Goal: Task Accomplishment & Management: Manage account settings

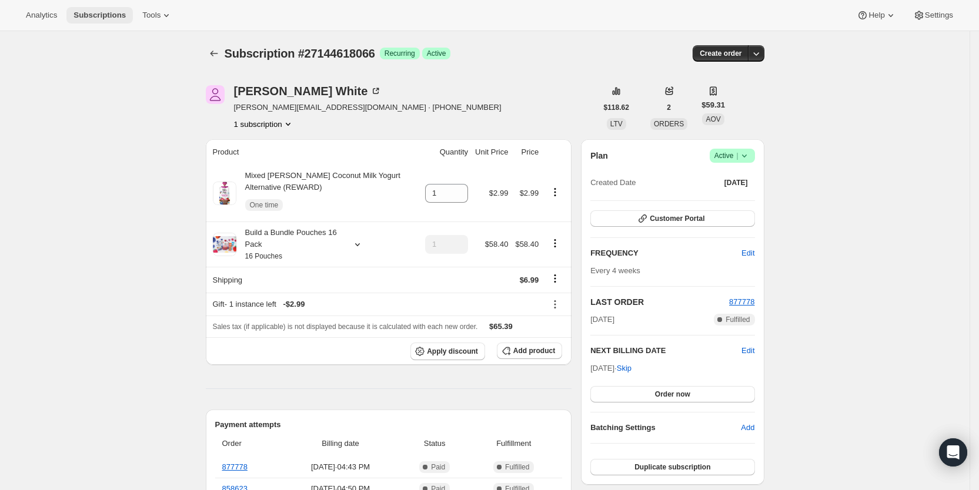
click at [98, 15] on span "Subscriptions" at bounding box center [100, 15] width 52 height 9
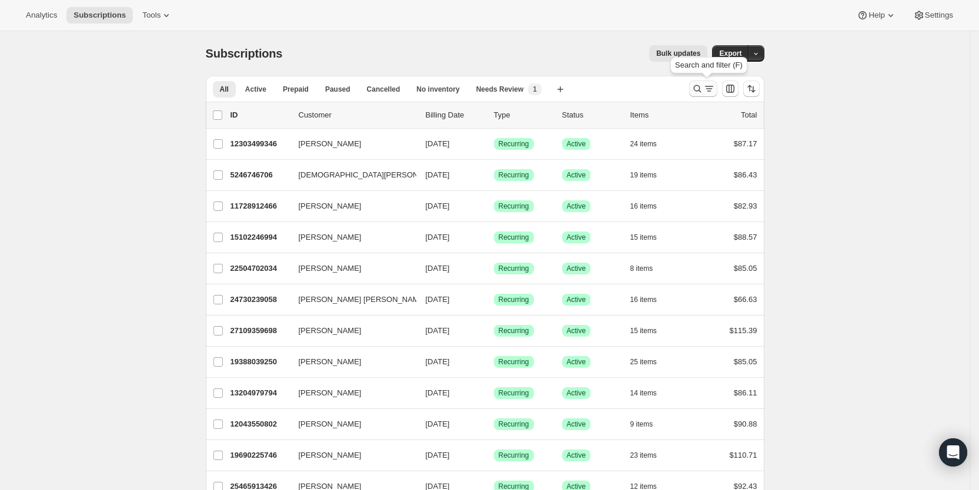
click at [710, 89] on icon "Search and filter results" at bounding box center [709, 88] width 6 height 1
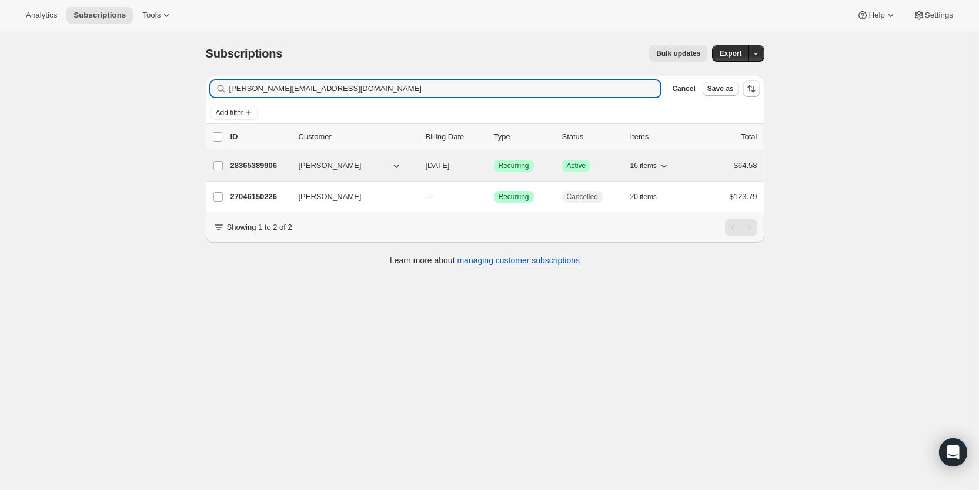
type input "[PERSON_NAME][EMAIL_ADDRESS][DOMAIN_NAME]"
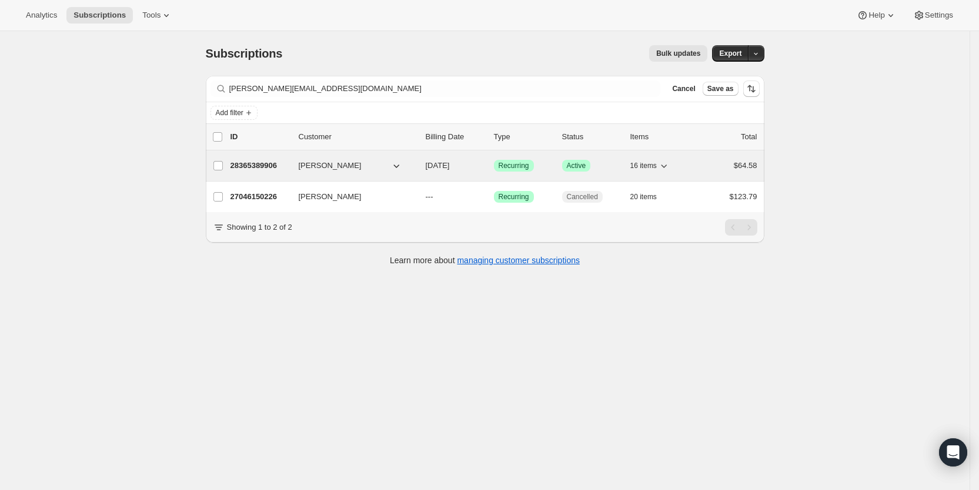
click at [449, 161] on span "[DATE]" at bounding box center [438, 165] width 24 height 9
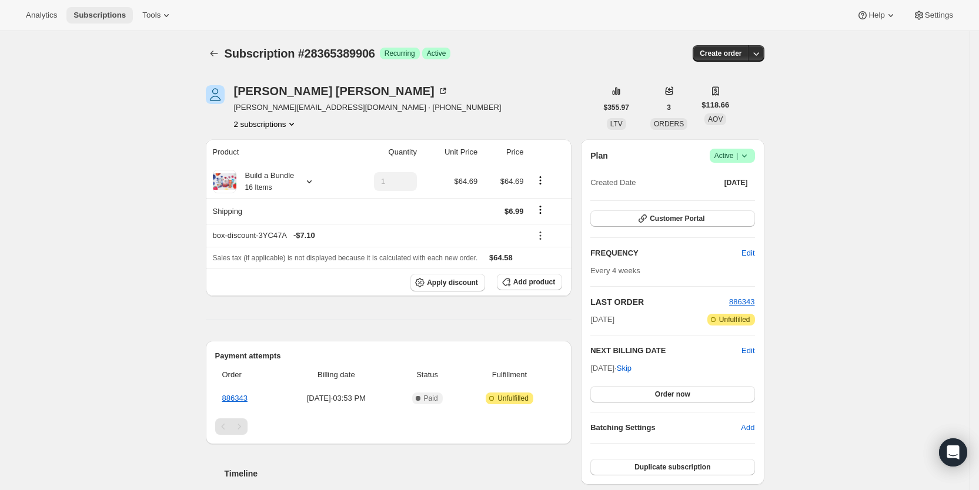
click at [88, 13] on span "Subscriptions" at bounding box center [100, 15] width 52 height 9
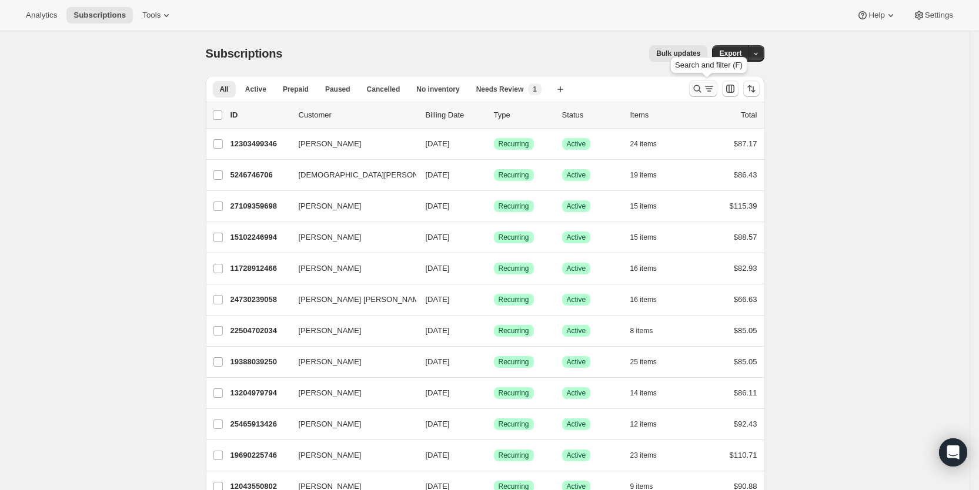
click at [712, 89] on icon "Search and filter results" at bounding box center [709, 88] width 6 height 1
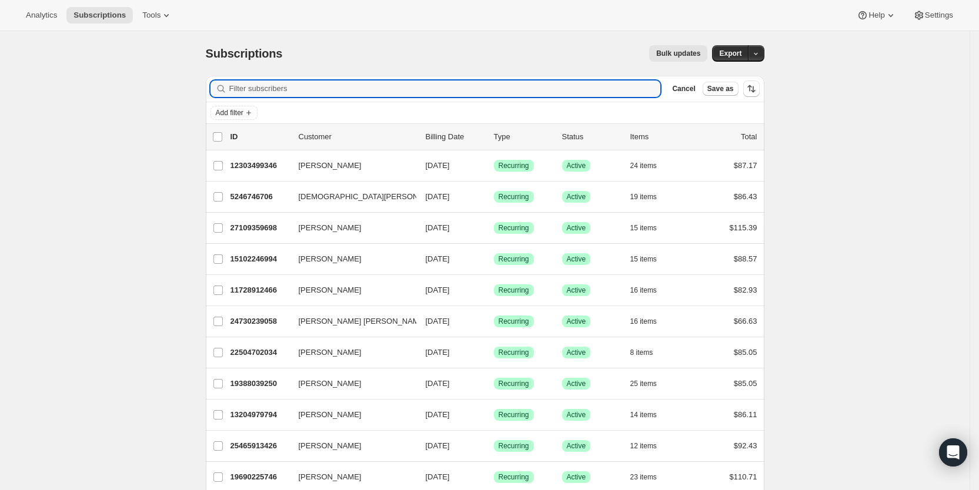
paste input "[EMAIL_ADDRESS][DOMAIN_NAME]"
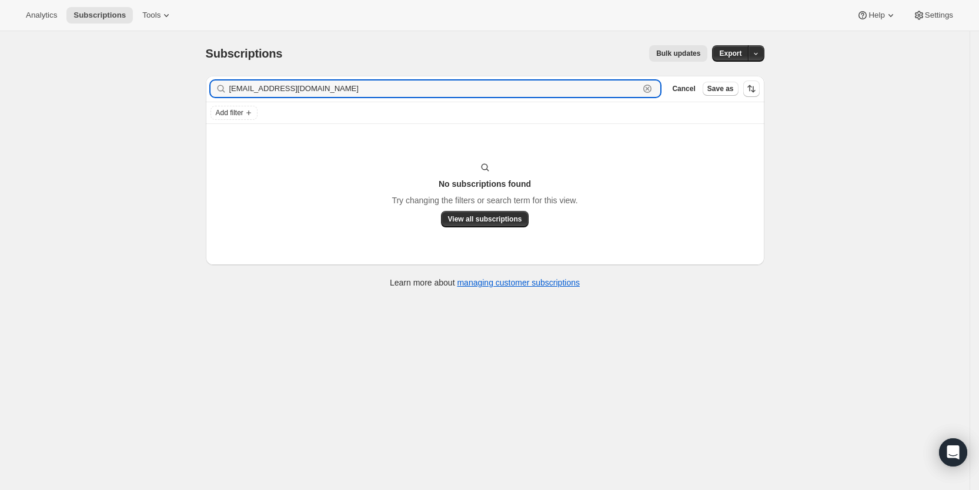
drag, startPoint x: 358, startPoint y: 94, endPoint x: 233, endPoint y: 93, distance: 125.3
click at [233, 93] on div "[EMAIL_ADDRESS][DOMAIN_NAME] Clear" at bounding box center [436, 89] width 450 height 16
paste input "raaven2525"
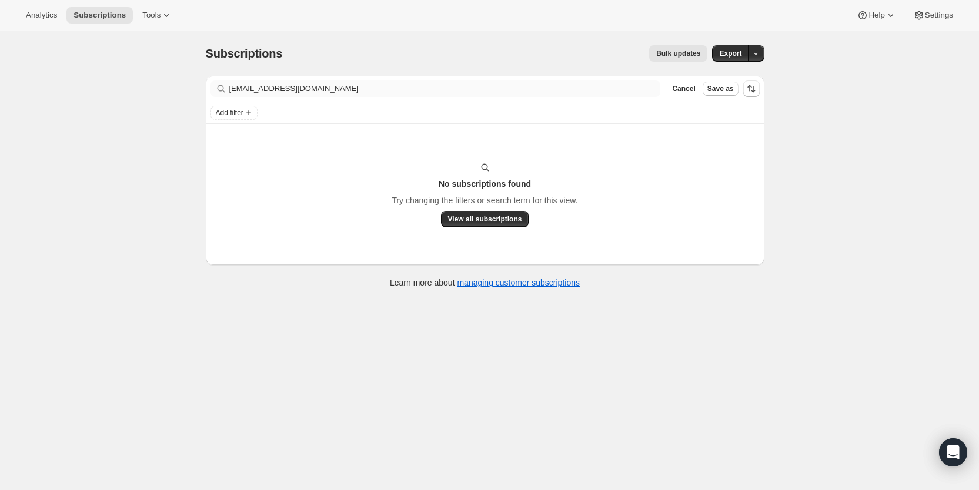
drag, startPoint x: 395, startPoint y: 97, endPoint x: 342, endPoint y: 94, distance: 52.4
click at [342, 94] on div "Filter subscribers [EMAIL_ADDRESS][DOMAIN_NAME] Clear Cancel Save as" at bounding box center [485, 89] width 559 height 26
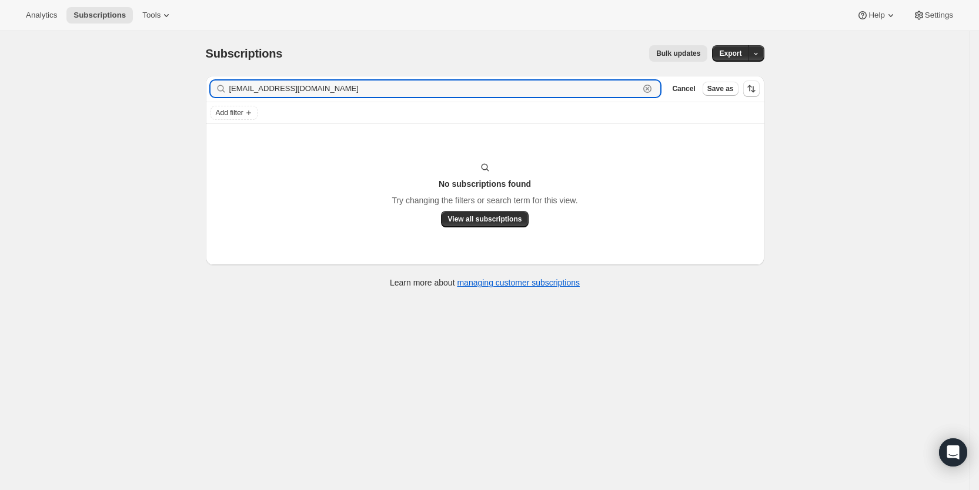
drag, startPoint x: 322, startPoint y: 88, endPoint x: 221, endPoint y: 91, distance: 101.2
click at [221, 91] on div "[EMAIL_ADDRESS][DOMAIN_NAME] Clear" at bounding box center [436, 89] width 450 height 16
paste input "[EMAIL_ADDRESS]"
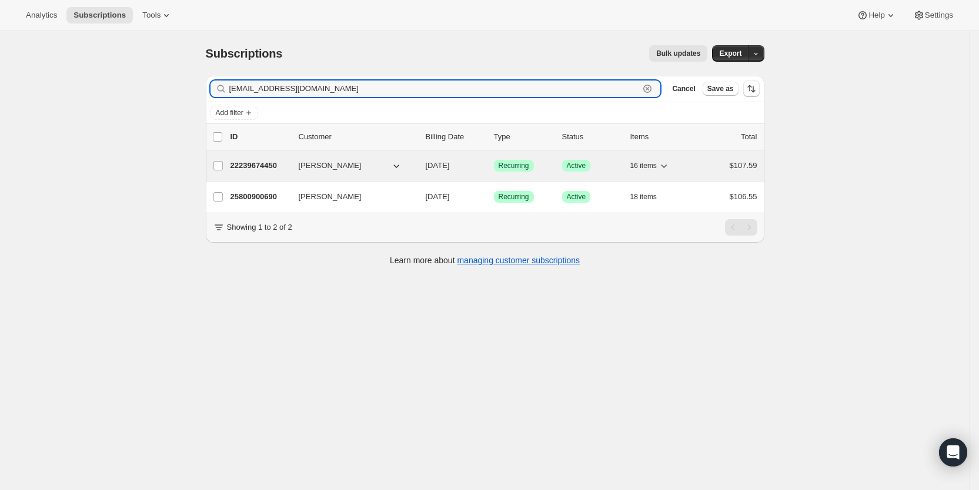
type input "[EMAIL_ADDRESS][DOMAIN_NAME]"
click at [450, 162] on span "[DATE]" at bounding box center [438, 165] width 24 height 9
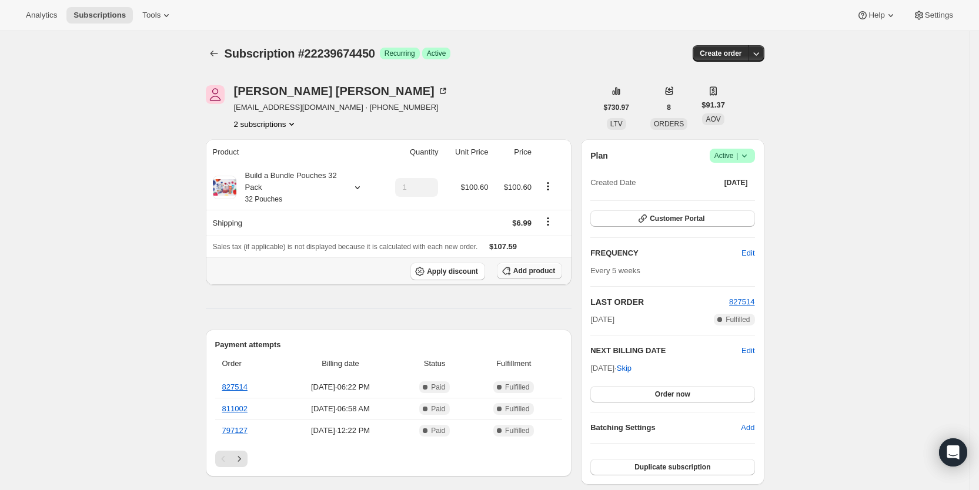
click at [539, 273] on span "Add product" at bounding box center [534, 270] width 42 height 9
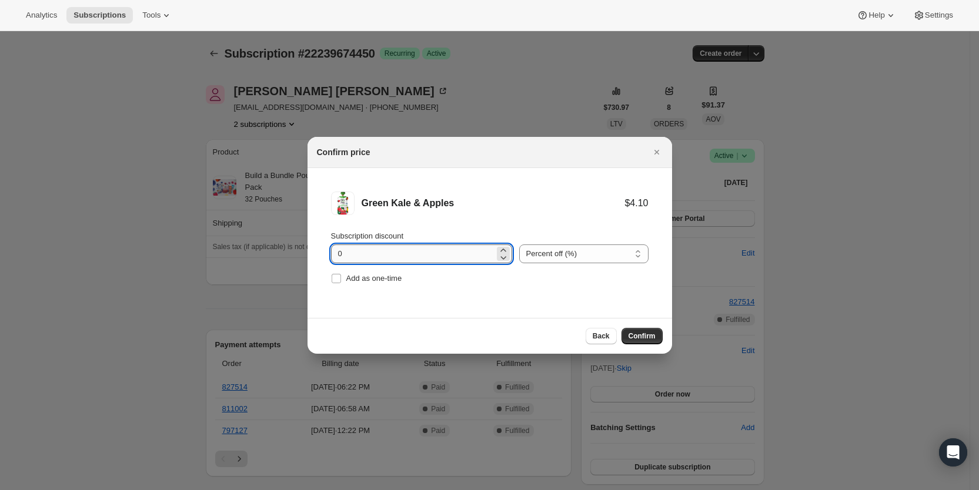
click at [340, 253] on input "0" at bounding box center [412, 254] width 163 height 19
drag, startPoint x: 338, startPoint y: 253, endPoint x: 356, endPoint y: 255, distance: 18.3
click at [356, 255] on input "0" at bounding box center [412, 254] width 163 height 19
type input "100"
click at [335, 276] on input "Add as one-time" at bounding box center [336, 278] width 9 height 9
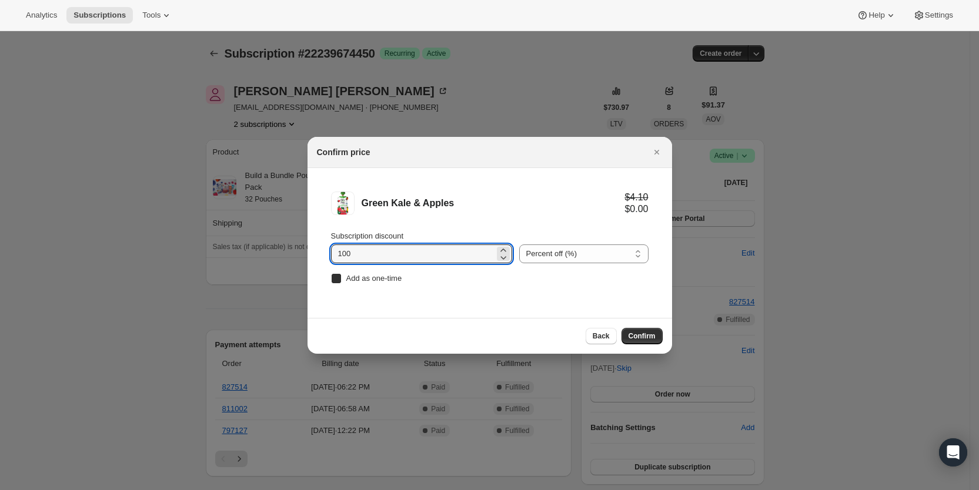
checkbox input "true"
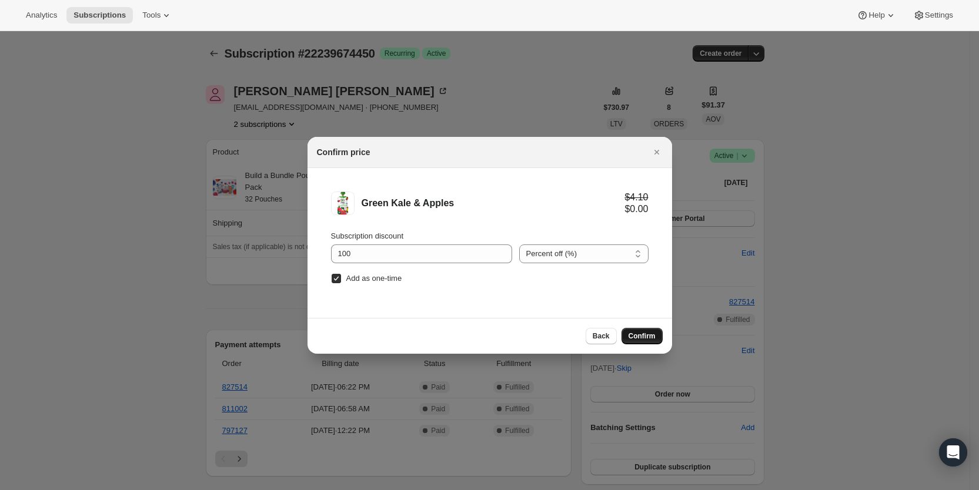
click at [641, 333] on span "Confirm" at bounding box center [642, 336] width 27 height 9
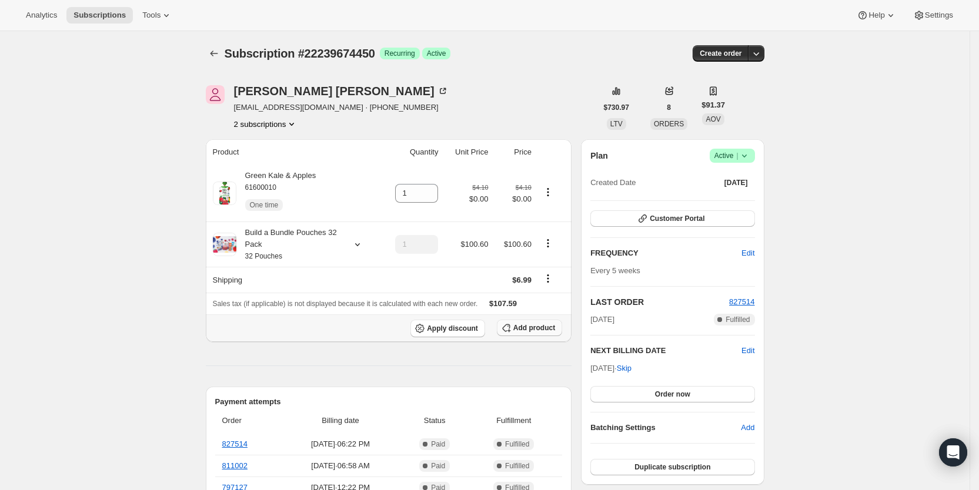
click at [539, 325] on span "Add product" at bounding box center [534, 327] width 42 height 9
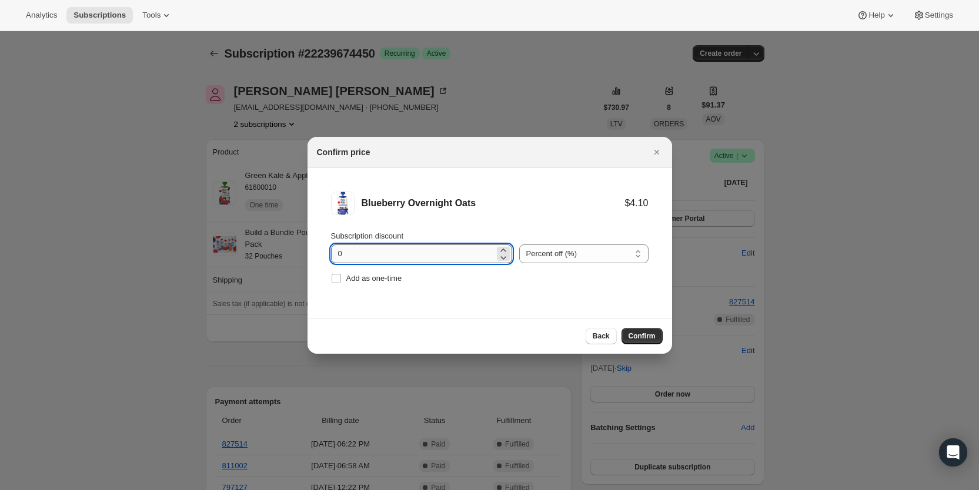
drag, startPoint x: 333, startPoint y: 257, endPoint x: 349, endPoint y: 257, distance: 16.5
click at [349, 257] on input "0" at bounding box center [412, 254] width 163 height 19
type input "100"
click at [335, 279] on input "Add as one-time" at bounding box center [336, 278] width 9 height 9
checkbox input "true"
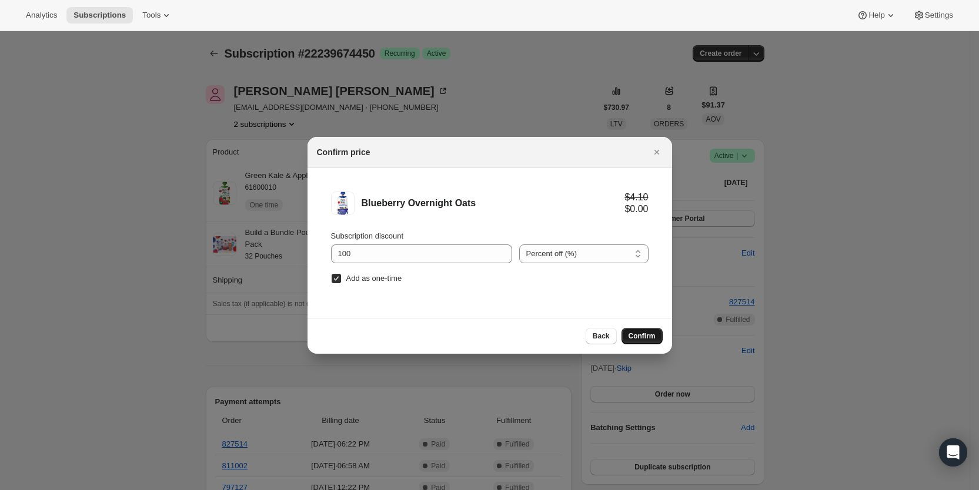
click at [637, 332] on span "Confirm" at bounding box center [642, 336] width 27 height 9
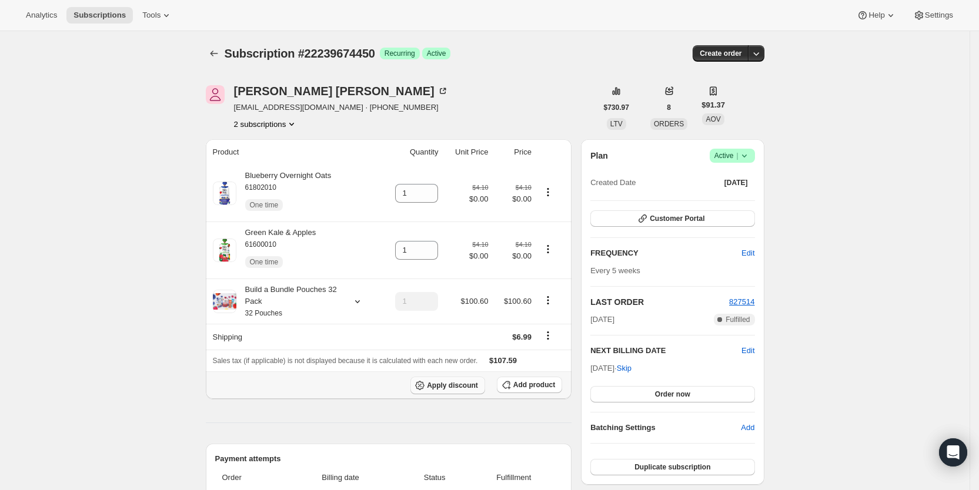
click at [462, 388] on span "Apply discount" at bounding box center [452, 385] width 51 height 9
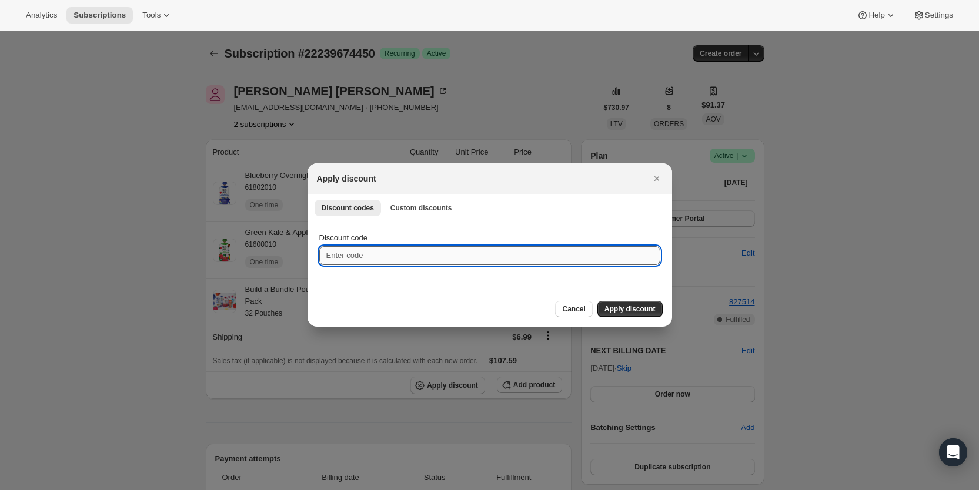
click at [372, 253] on input "Discount code" at bounding box center [489, 255] width 341 height 19
type input "cr_20"
click at [614, 308] on span "Apply discount" at bounding box center [630, 309] width 51 height 9
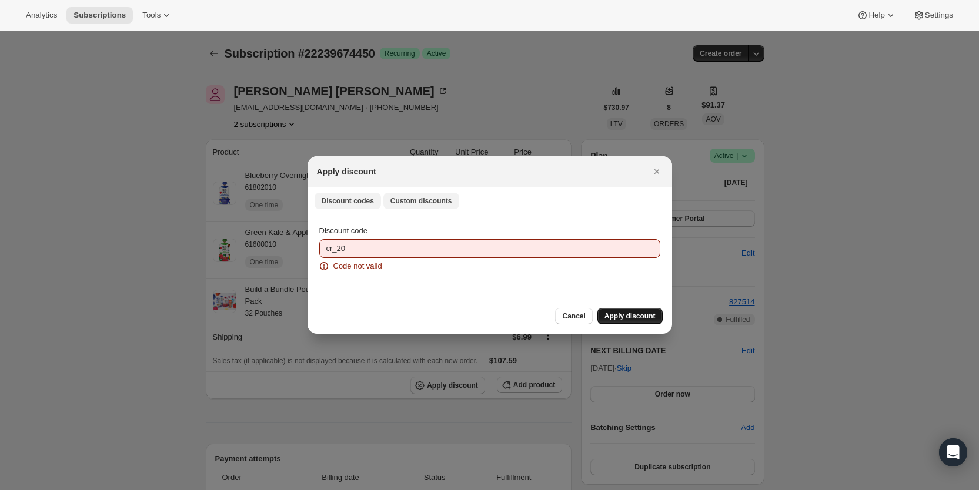
click at [405, 206] on button "Custom discounts" at bounding box center [421, 201] width 76 height 16
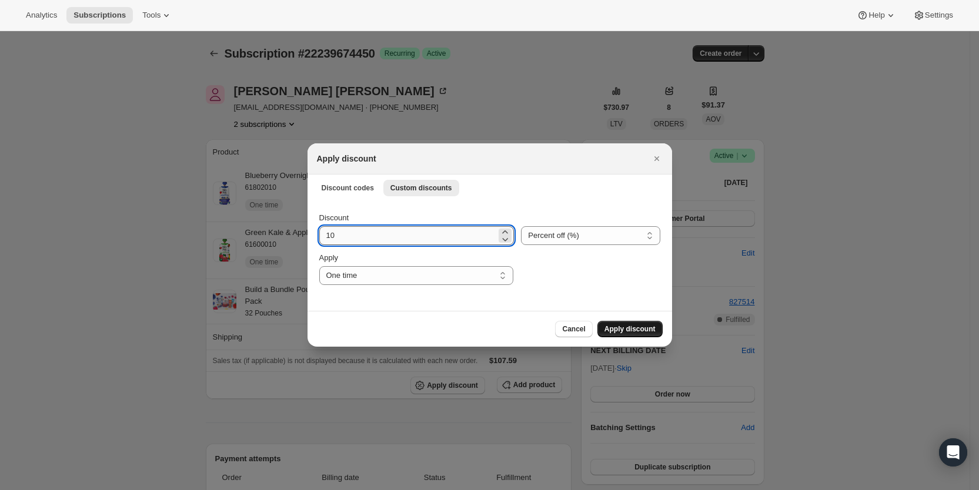
drag, startPoint x: 338, startPoint y: 235, endPoint x: 324, endPoint y: 236, distance: 13.6
click at [324, 236] on input "10" at bounding box center [408, 235] width 178 height 19
type input "25"
click at [412, 276] on select "One time Specify instances... Indefinitely" at bounding box center [416, 275] width 194 height 19
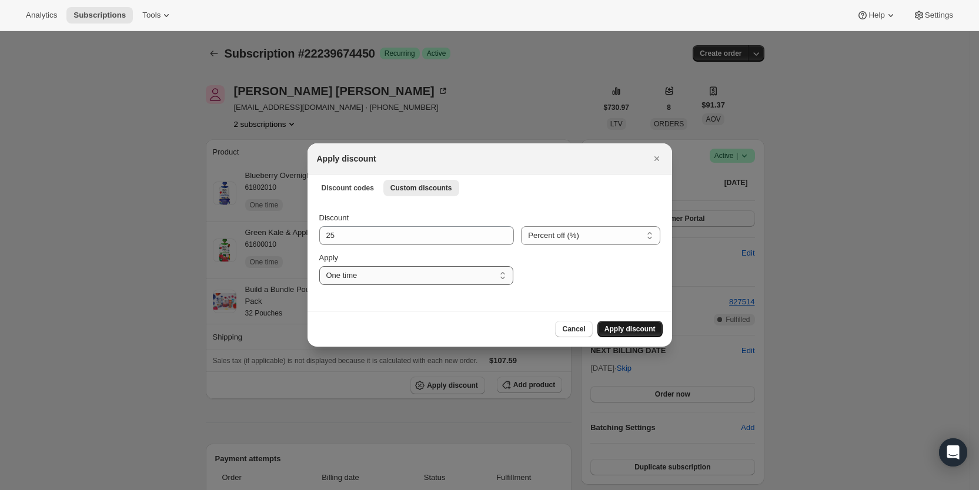
select select "specific"
click at [319, 266] on select "One time Specify instances... Indefinitely" at bounding box center [416, 275] width 194 height 19
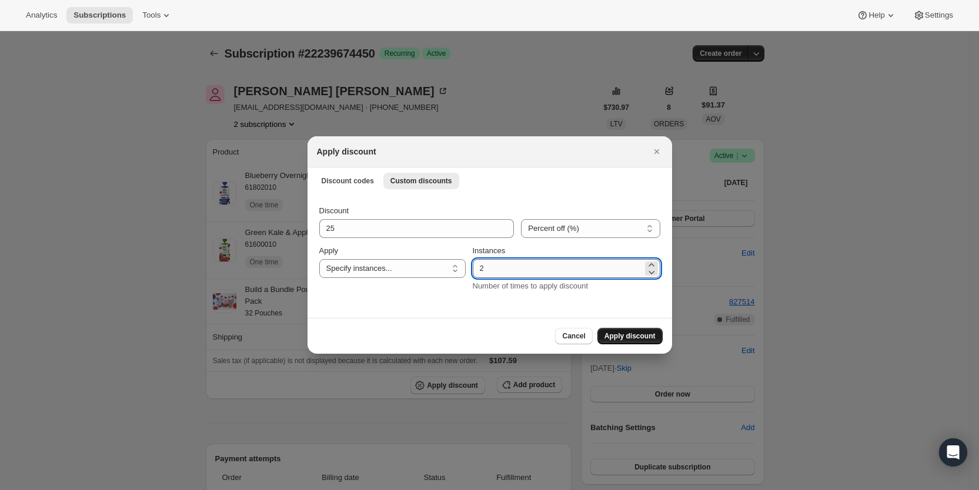
drag, startPoint x: 480, startPoint y: 268, endPoint x: 490, endPoint y: 268, distance: 9.4
click at [490, 268] on input "2" at bounding box center [558, 268] width 170 height 19
type input "3"
click at [643, 334] on span "Apply discount" at bounding box center [630, 336] width 51 height 9
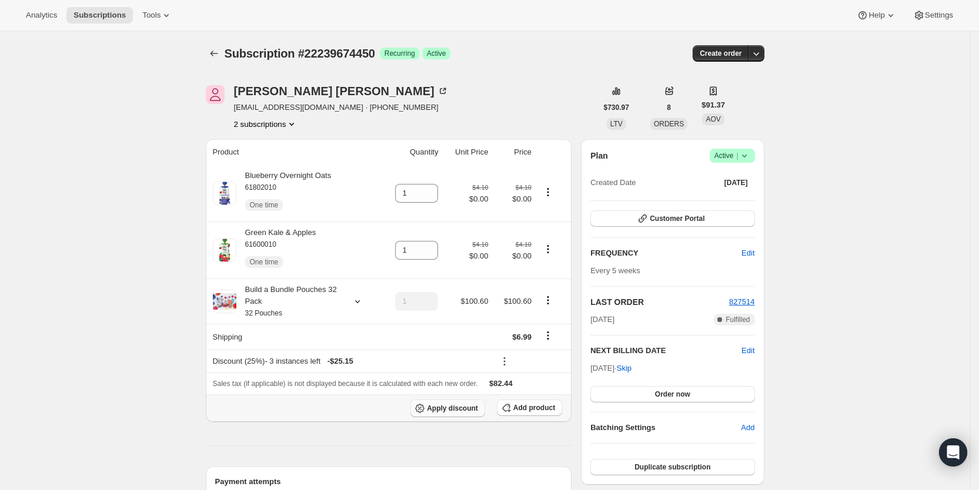
click at [458, 411] on span "Apply discount" at bounding box center [452, 408] width 51 height 9
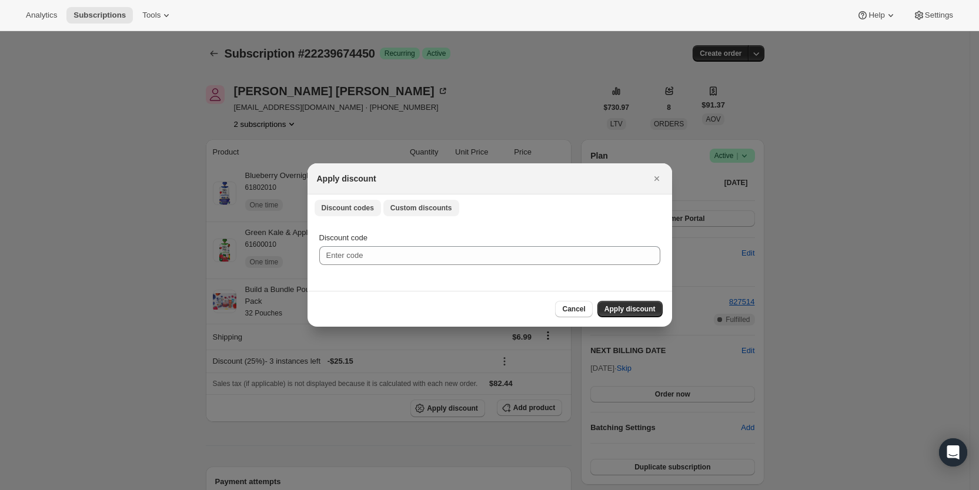
click at [418, 210] on span "Custom discounts" at bounding box center [421, 207] width 62 height 9
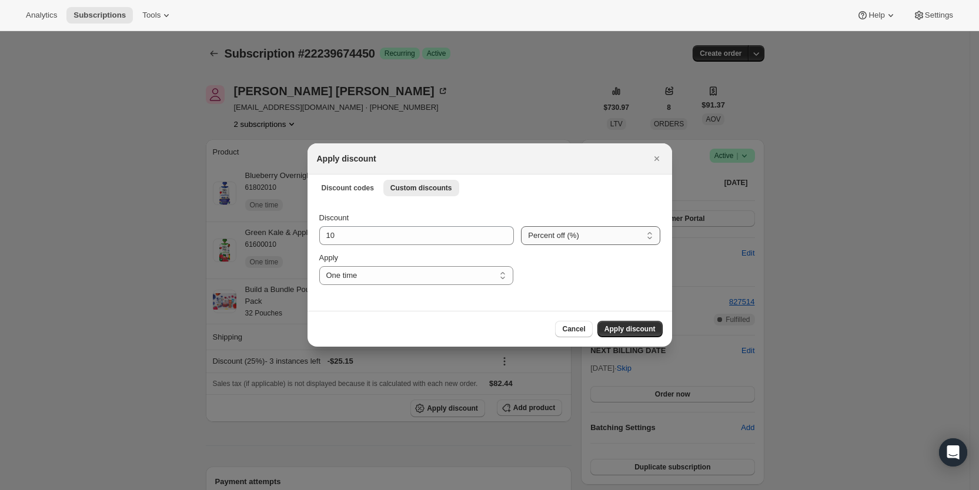
click at [558, 243] on select "Percent off (%) Amount off ($)" at bounding box center [590, 235] width 139 height 19
select select "fixed"
click at [521, 226] on select "Percent off (%) Amount off ($)" at bounding box center [590, 235] width 139 height 19
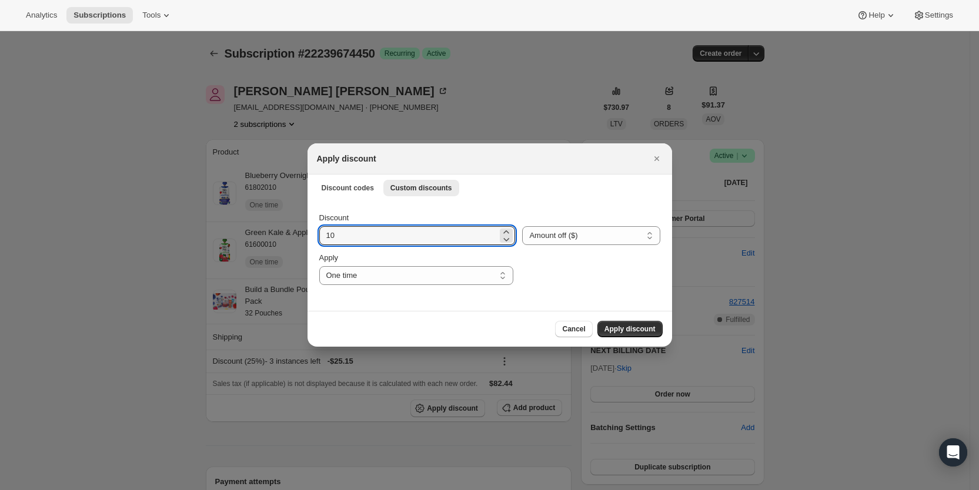
drag, startPoint x: 340, startPoint y: 236, endPoint x: 302, endPoint y: 236, distance: 37.6
type input "6.99"
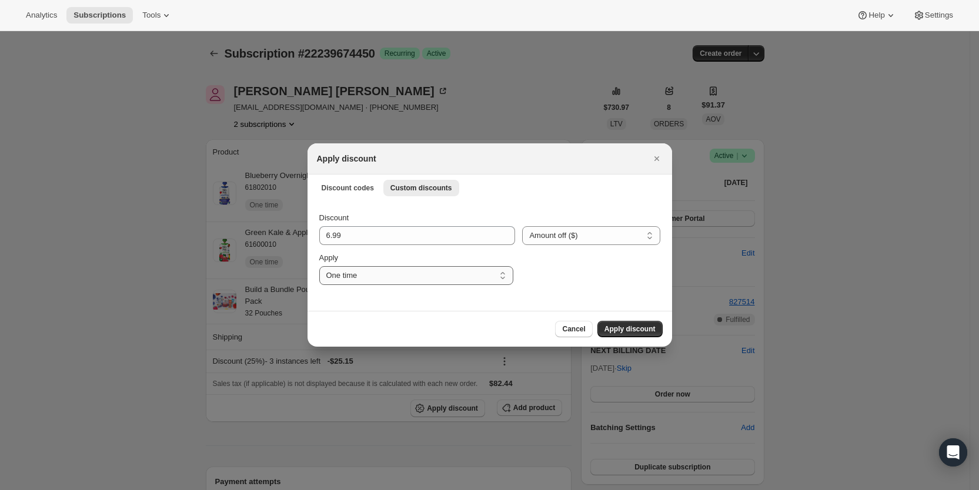
click at [341, 276] on select "One time Specify instances... Indefinitely" at bounding box center [416, 275] width 194 height 19
select select "specific"
click at [319, 266] on select "One time Specify instances... Indefinitely" at bounding box center [416, 275] width 194 height 19
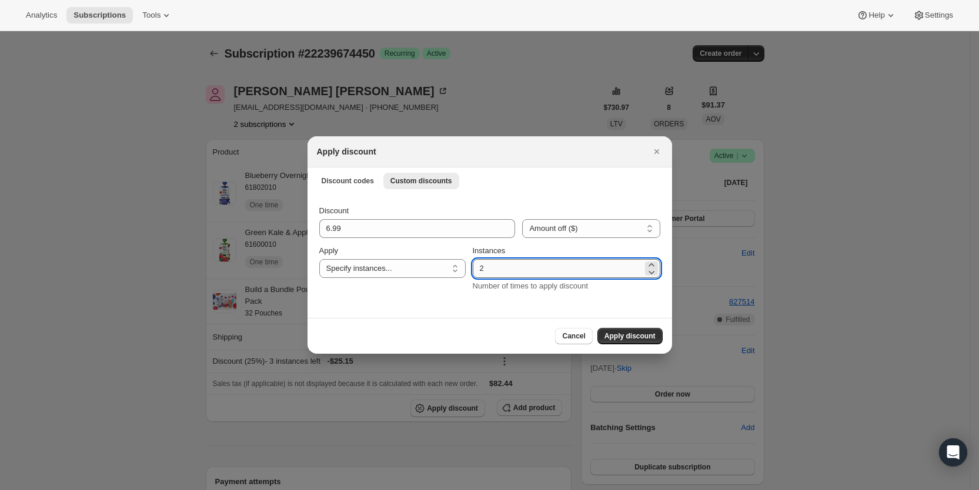
click at [489, 267] on input "2" at bounding box center [558, 268] width 170 height 19
type input "3"
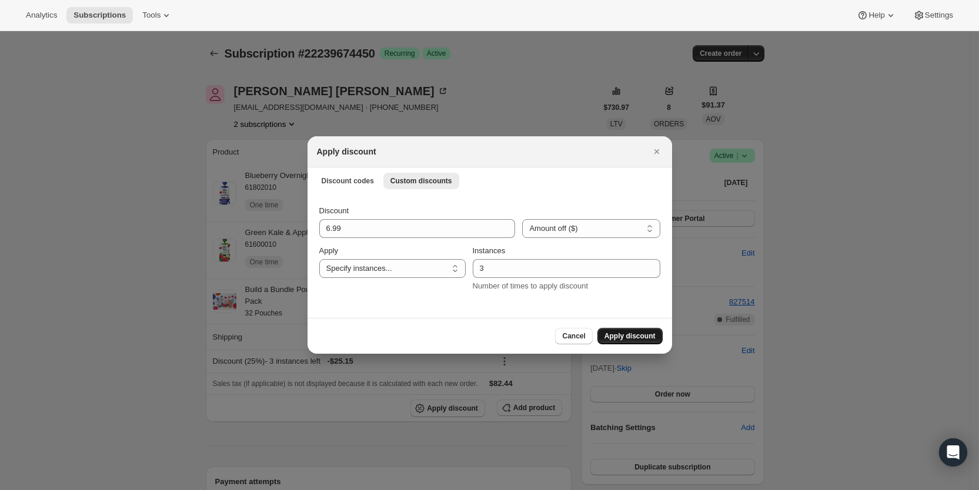
click at [631, 331] on button "Apply discount" at bounding box center [629, 336] width 65 height 16
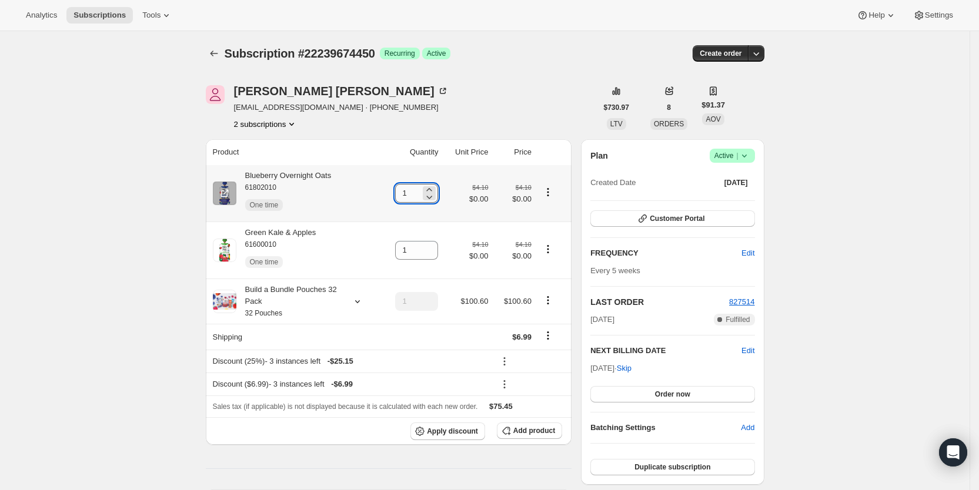
drag, startPoint x: 406, startPoint y: 192, endPoint x: 414, endPoint y: 191, distance: 8.3
click at [414, 191] on input "1" at bounding box center [407, 193] width 25 height 19
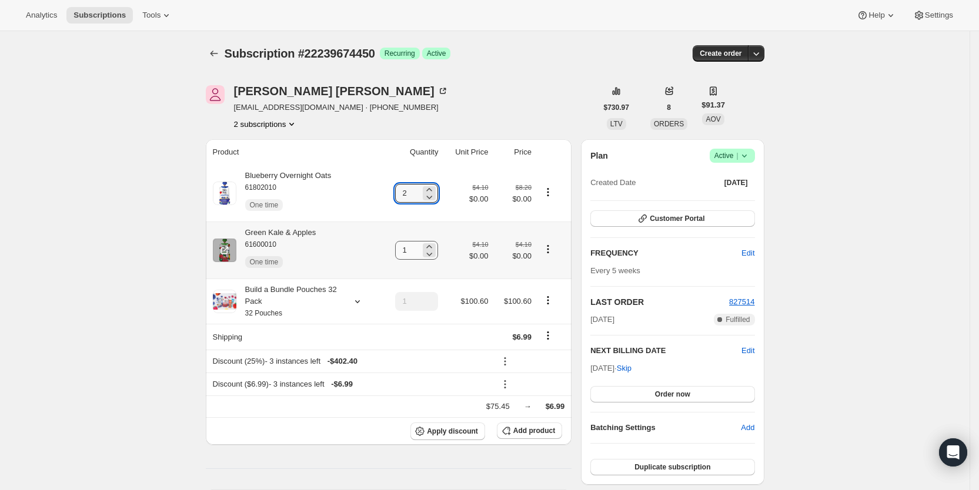
type input "2"
drag, startPoint x: 405, startPoint y: 249, endPoint x: 429, endPoint y: 252, distance: 23.7
click at [429, 252] on div "1" at bounding box center [416, 250] width 43 height 19
type input "2"
click at [465, 94] on div "[PERSON_NAME] [EMAIL_ADDRESS][DOMAIN_NAME] · [PHONE_NUMBER] 2 subscriptions" at bounding box center [401, 107] width 391 height 45
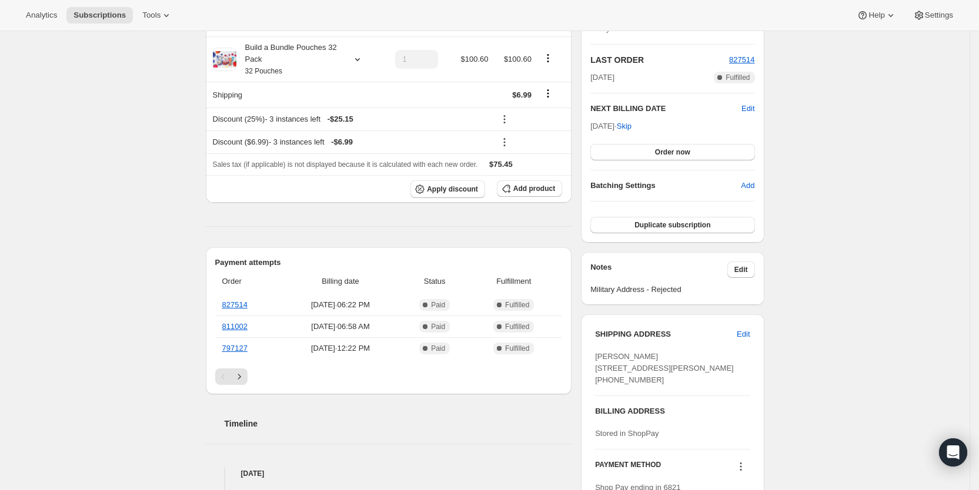
scroll to position [282, 0]
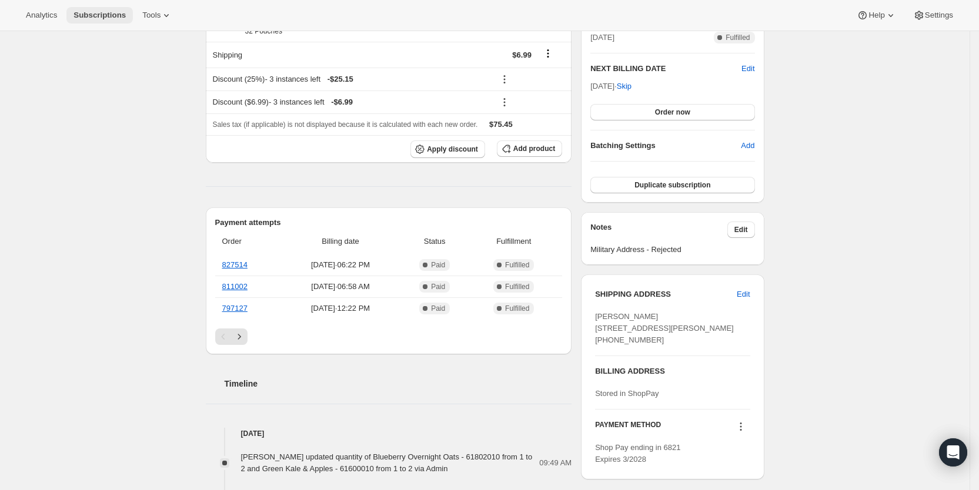
click at [115, 11] on span "Subscriptions" at bounding box center [100, 15] width 52 height 9
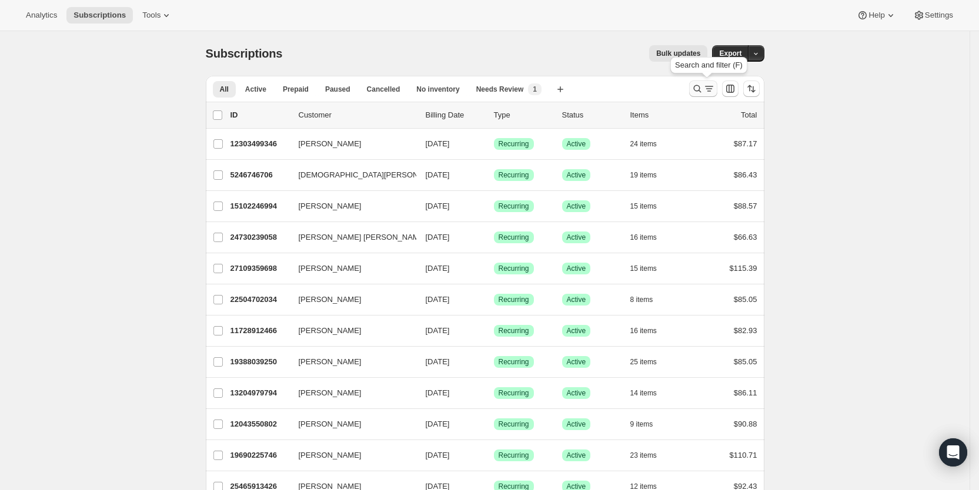
click at [703, 88] on icon "Search and filter results" at bounding box center [698, 89] width 12 height 12
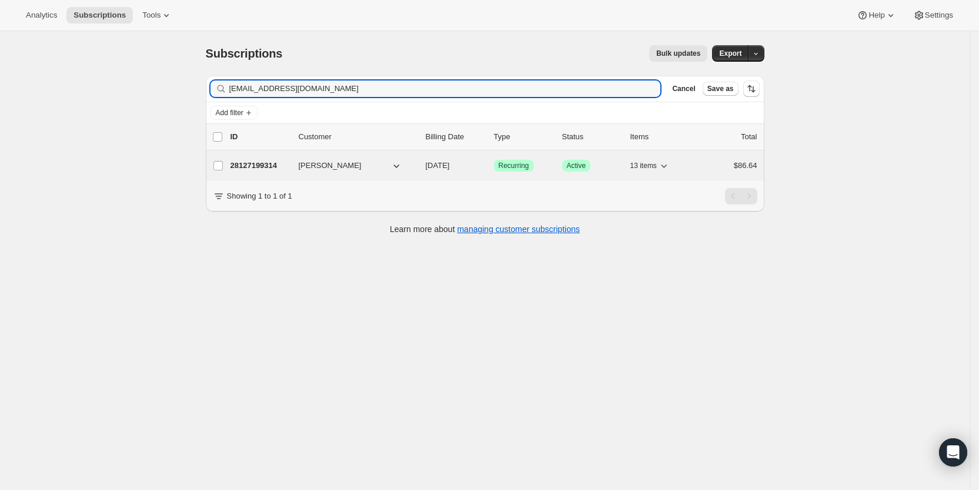
type input "[EMAIL_ADDRESS][DOMAIN_NAME]"
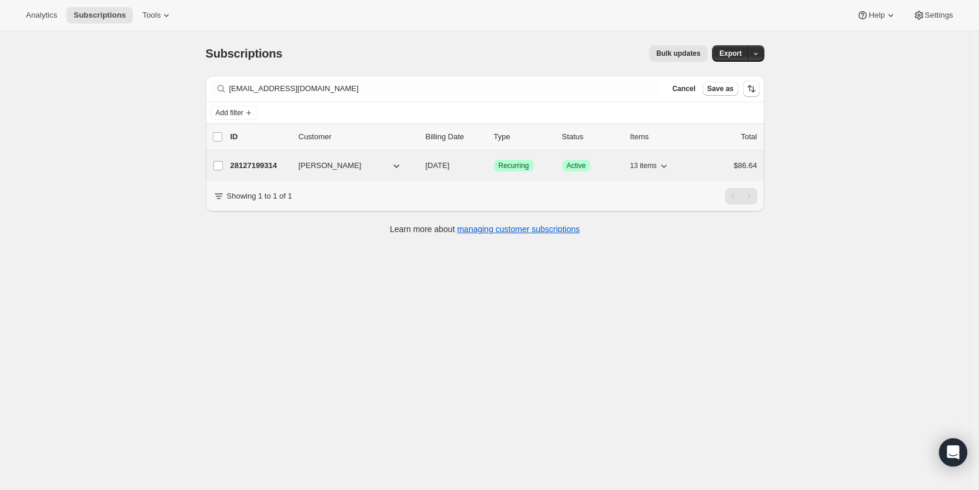
click at [450, 165] on span "[DATE]" at bounding box center [438, 165] width 24 height 9
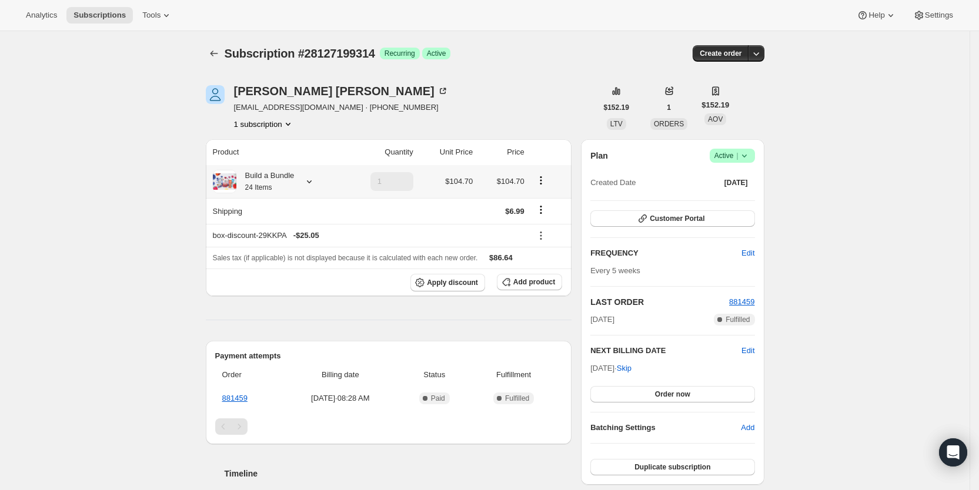
click at [311, 183] on icon at bounding box center [309, 182] width 12 height 12
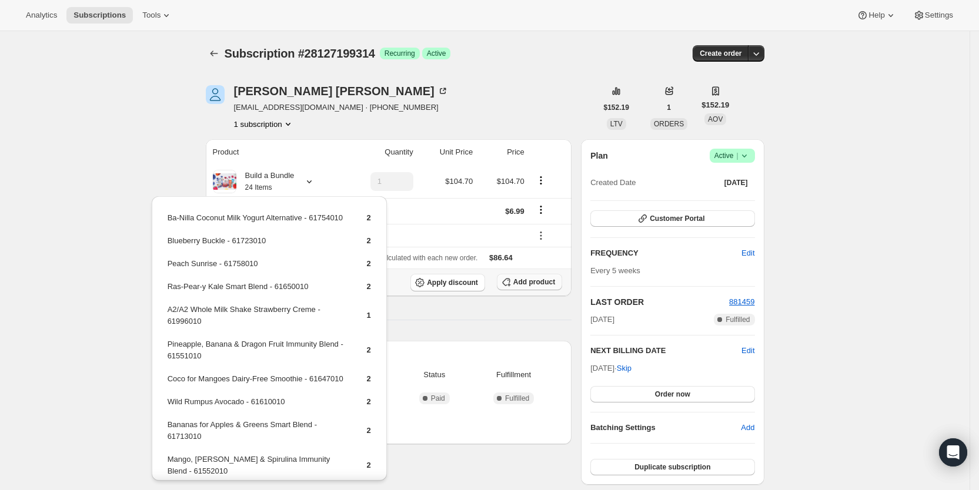
click at [538, 282] on span "Add product" at bounding box center [534, 282] width 42 height 9
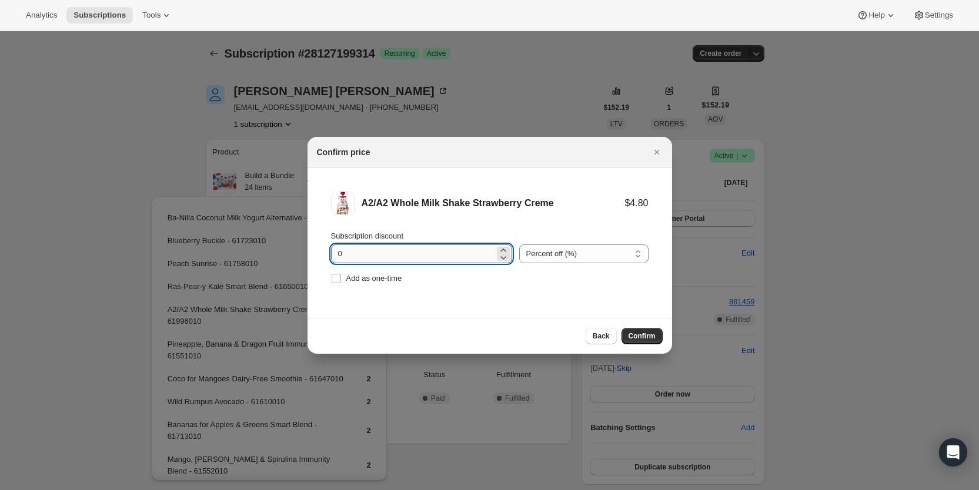
drag, startPoint x: 333, startPoint y: 255, endPoint x: 349, endPoint y: 254, distance: 15.3
click at [349, 254] on input "0" at bounding box center [412, 254] width 163 height 19
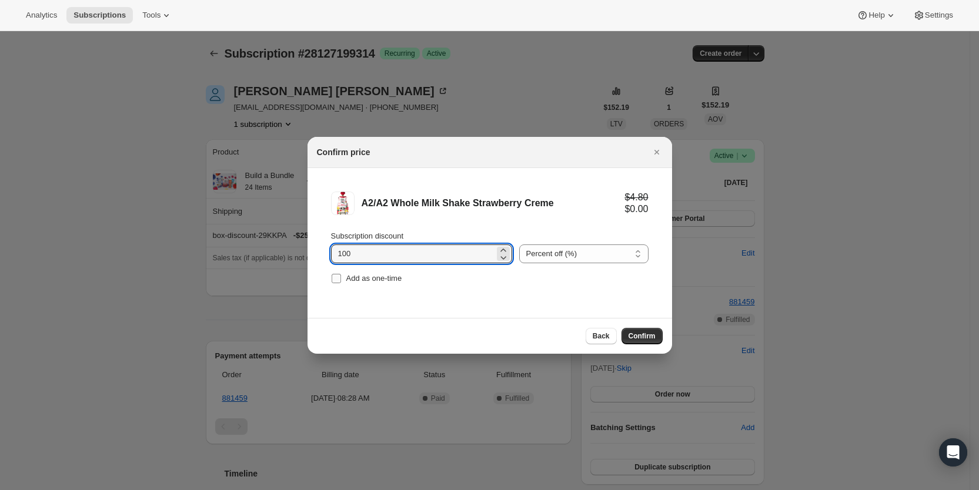
type input "100"
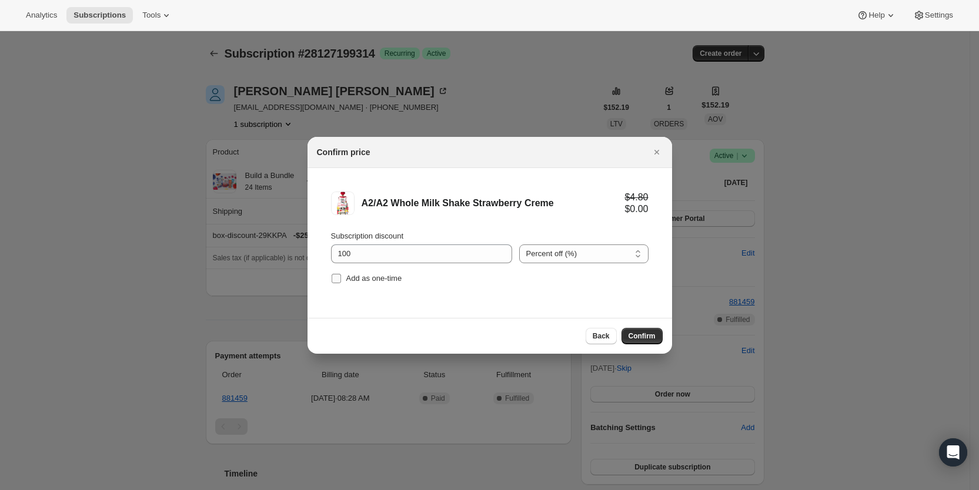
click at [346, 274] on span "Add as one-time" at bounding box center [374, 278] width 56 height 9
click at [341, 274] on input "Add as one-time" at bounding box center [336, 278] width 9 height 9
checkbox input "true"
click at [646, 333] on span "Confirm" at bounding box center [642, 336] width 27 height 9
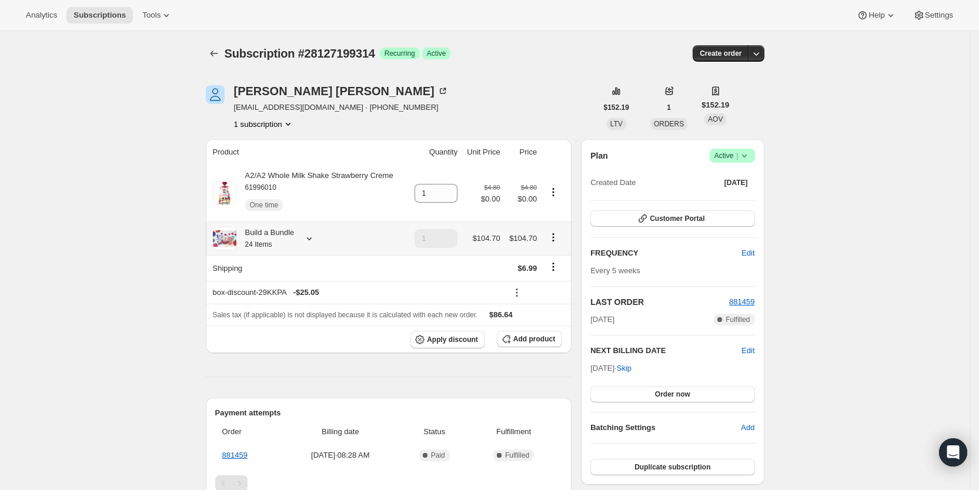
click at [309, 238] on icon at bounding box center [309, 239] width 12 height 12
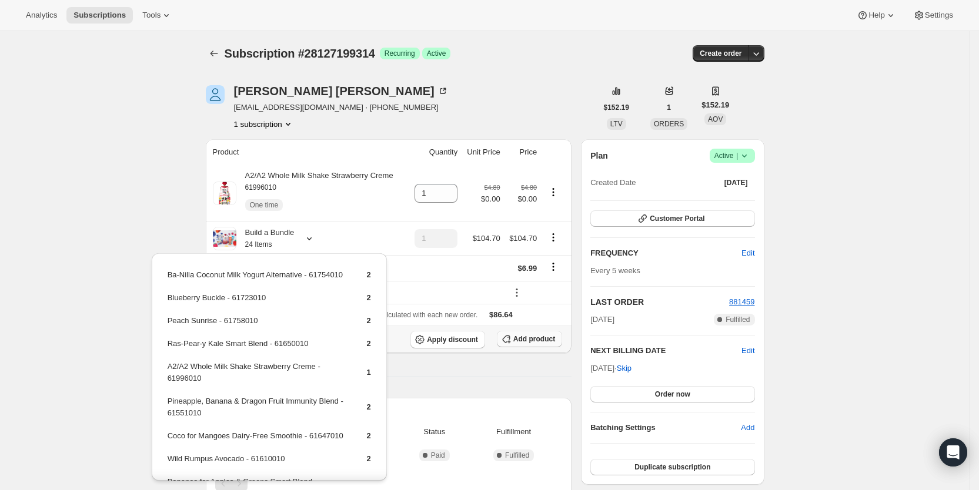
click at [533, 342] on span "Add product" at bounding box center [534, 339] width 42 height 9
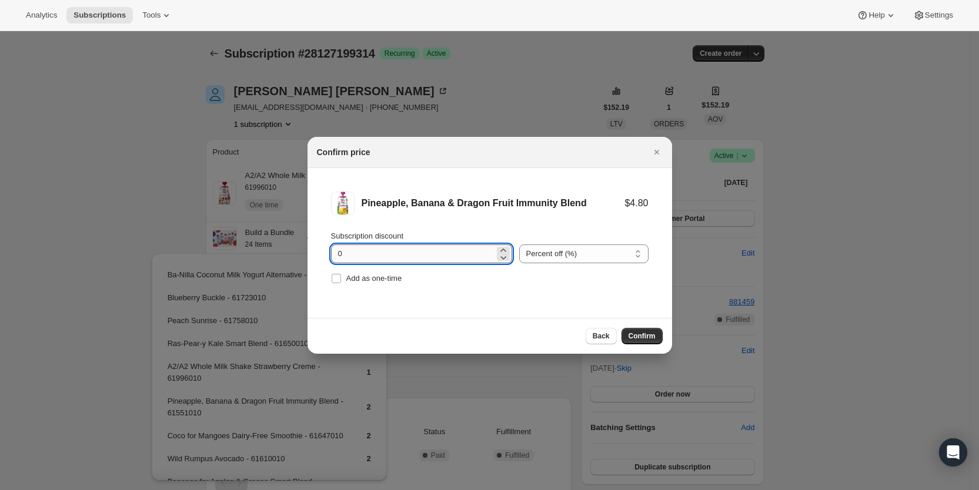
drag, startPoint x: 336, startPoint y: 254, endPoint x: 347, endPoint y: 255, distance: 10.6
click at [347, 255] on input "0" at bounding box center [412, 254] width 163 height 19
type input "100"
drag, startPoint x: 338, startPoint y: 276, endPoint x: 368, endPoint y: 282, distance: 31.3
click at [338, 276] on input "Add as one-time" at bounding box center [336, 278] width 9 height 9
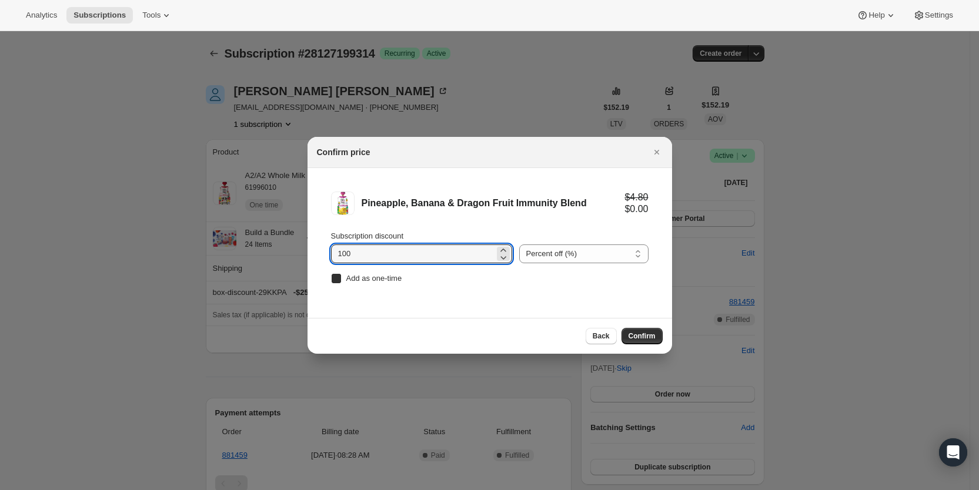
checkbox input "true"
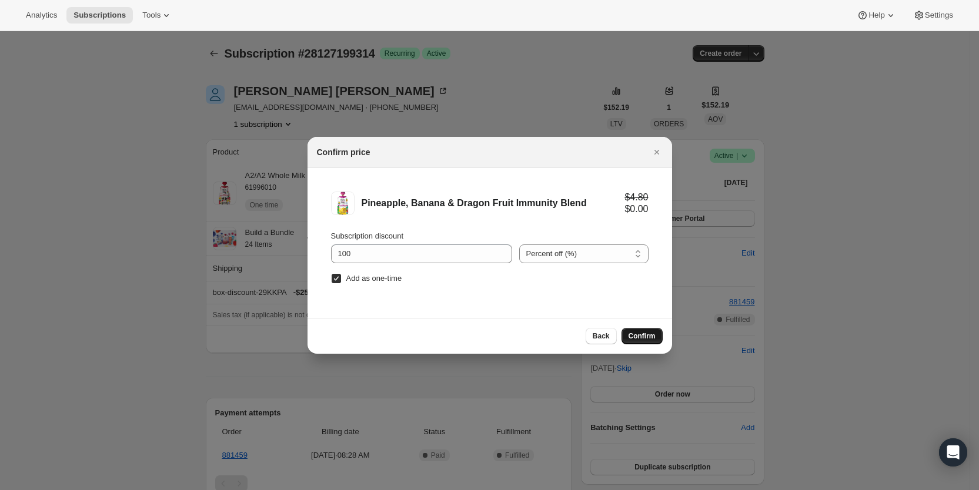
click at [646, 336] on span "Confirm" at bounding box center [642, 336] width 27 height 9
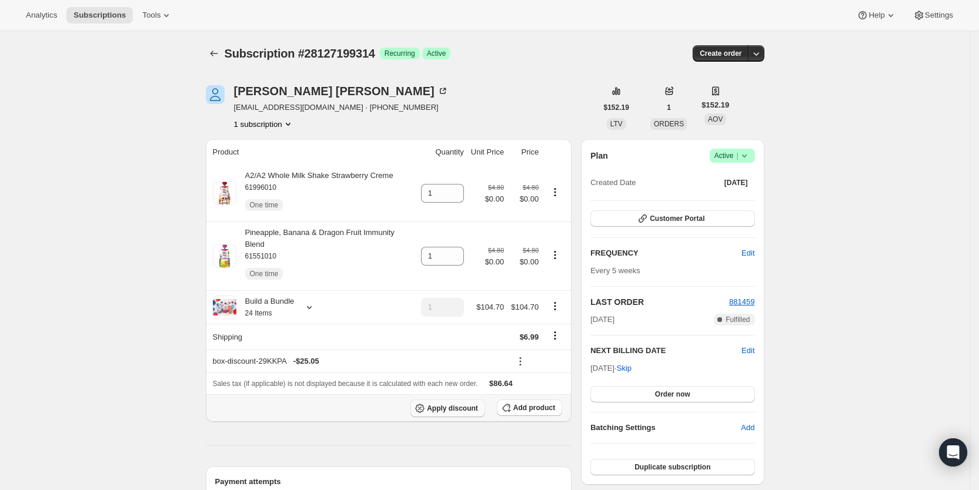
click at [471, 404] on span "Apply discount" at bounding box center [452, 408] width 51 height 9
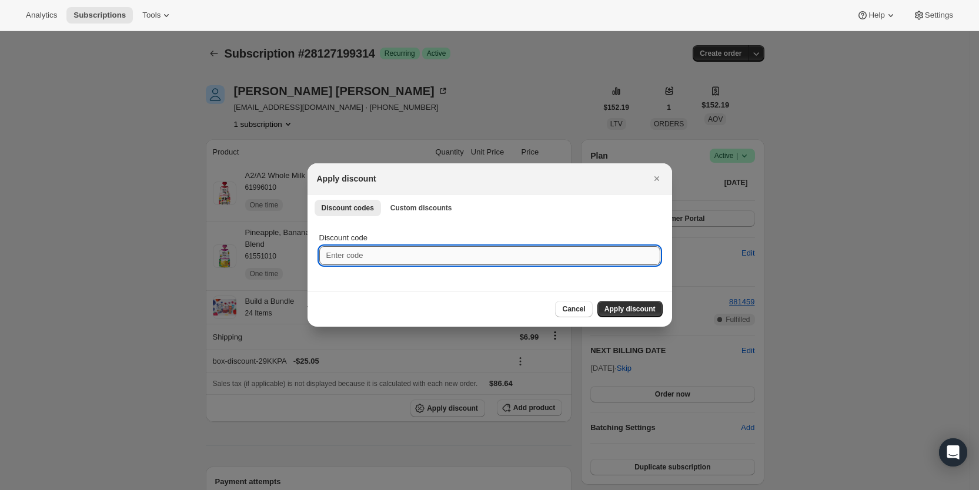
click at [379, 256] on input "Discount code" at bounding box center [489, 255] width 341 height 19
type input "cr_20"
click at [629, 311] on span "Apply discount" at bounding box center [630, 309] width 51 height 9
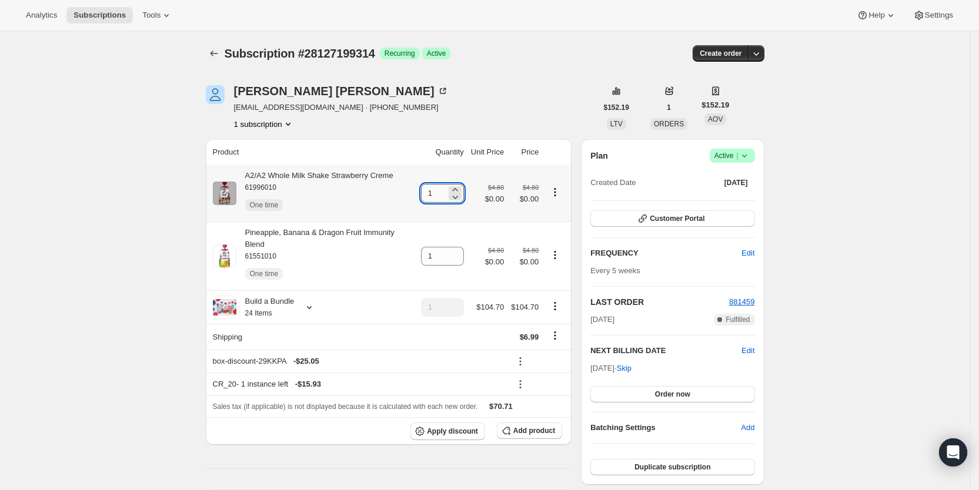
drag, startPoint x: 433, startPoint y: 196, endPoint x: 445, endPoint y: 196, distance: 11.8
click at [445, 196] on input "1" at bounding box center [433, 193] width 25 height 19
drag, startPoint x: 432, startPoint y: 199, endPoint x: 442, endPoint y: 196, distance: 10.6
click at [442, 196] on input "3" at bounding box center [433, 193] width 25 height 19
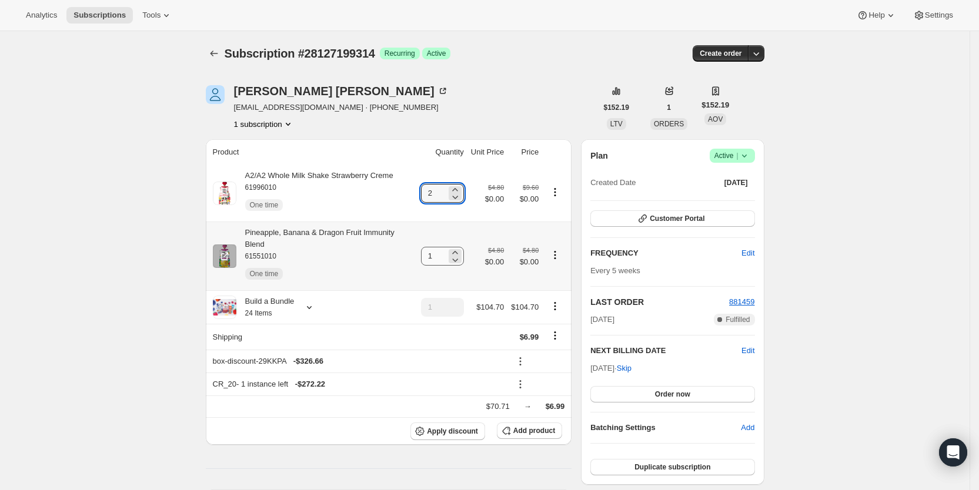
type input "2"
click at [443, 252] on input "1" at bounding box center [433, 256] width 25 height 19
type input "2"
click at [479, 109] on div "[PERSON_NAME] [EMAIL_ADDRESS][DOMAIN_NAME] · [PHONE_NUMBER] 1 subscription" at bounding box center [401, 107] width 391 height 45
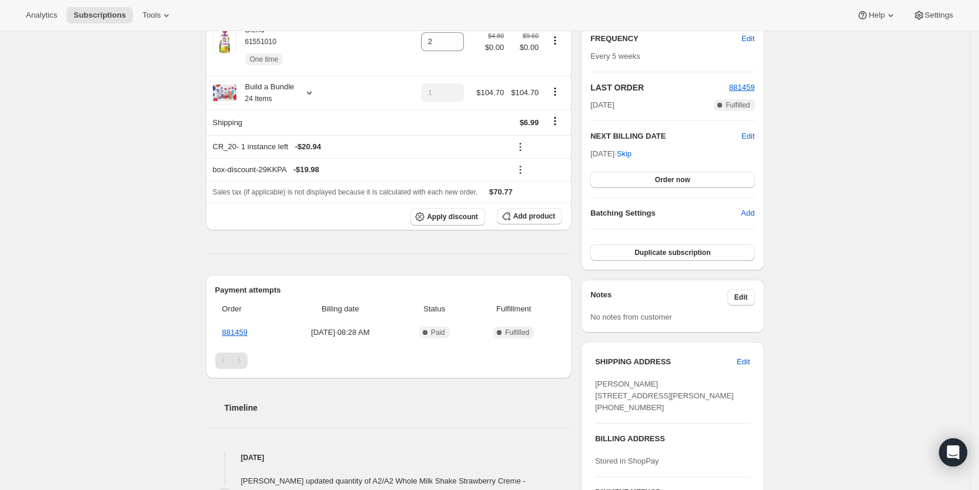
scroll to position [216, 0]
click at [99, 12] on span "Subscriptions" at bounding box center [100, 15] width 52 height 9
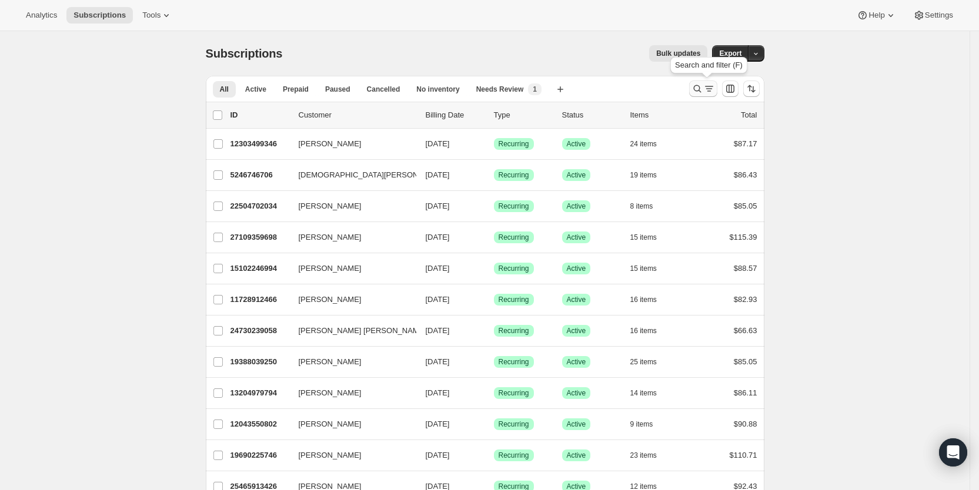
click at [701, 89] on icon "Search and filter results" at bounding box center [698, 89] width 12 height 12
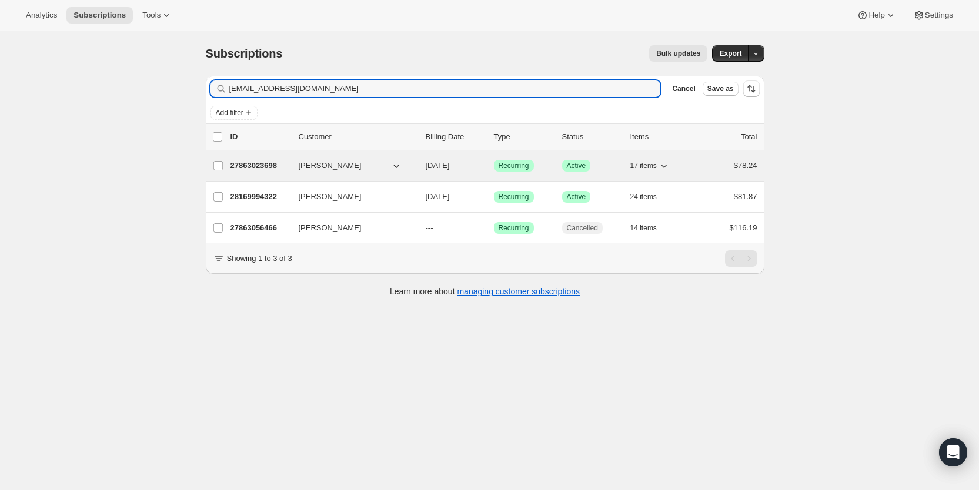
type input "[EMAIL_ADDRESS][DOMAIN_NAME]"
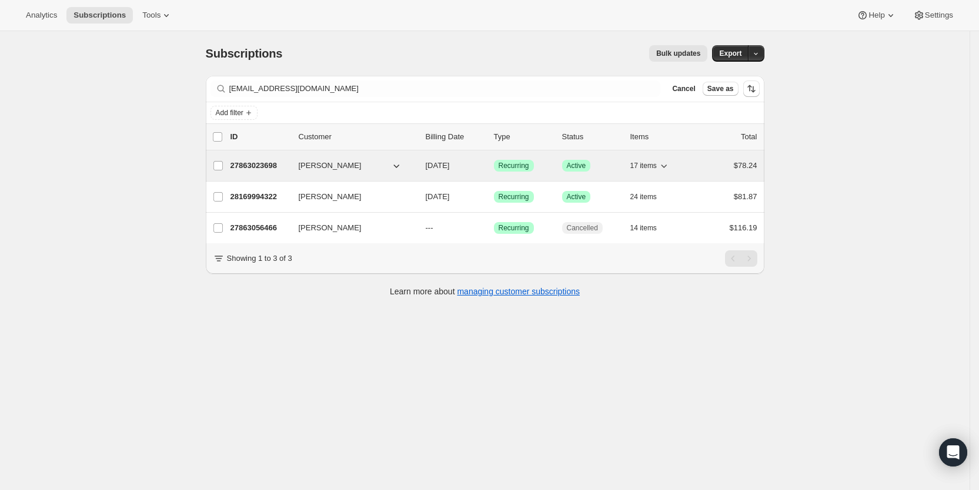
click at [450, 169] on span "[DATE]" at bounding box center [438, 165] width 24 height 9
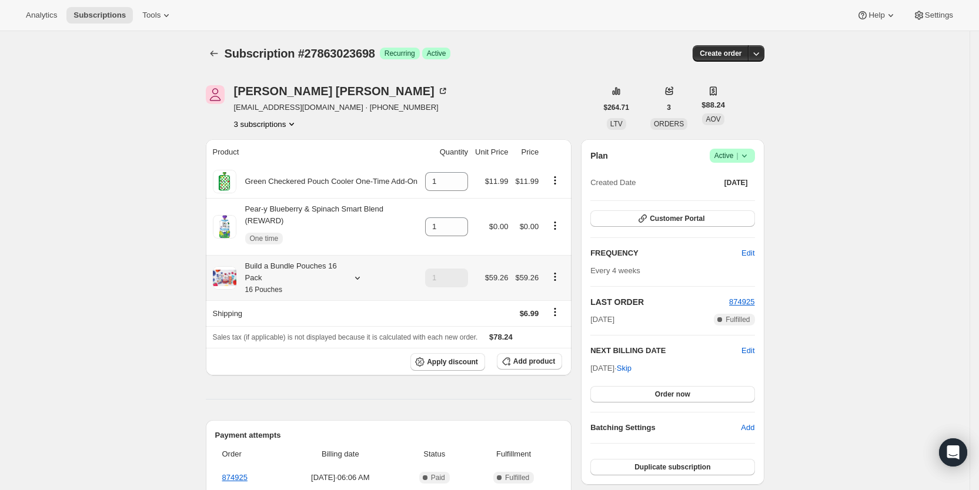
click at [360, 272] on icon at bounding box center [358, 278] width 12 height 12
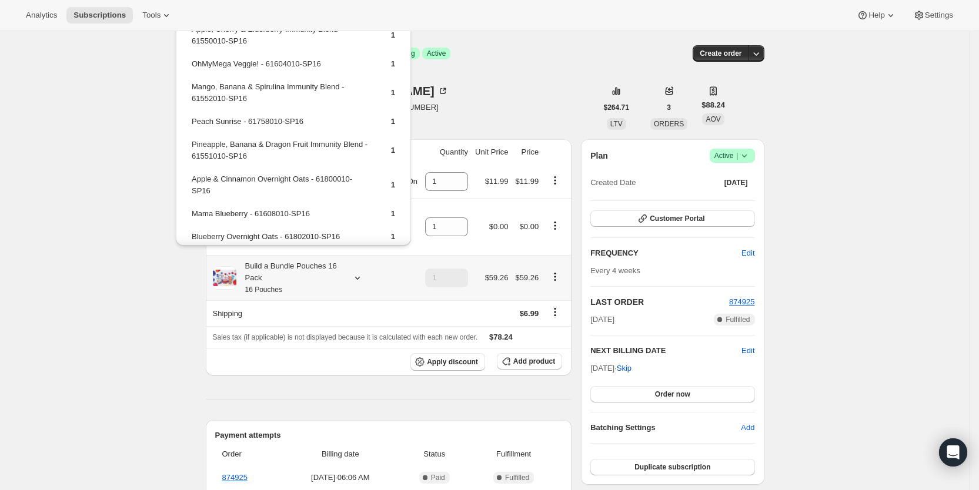
scroll to position [152, 0]
click at [539, 357] on span "Add product" at bounding box center [534, 361] width 42 height 9
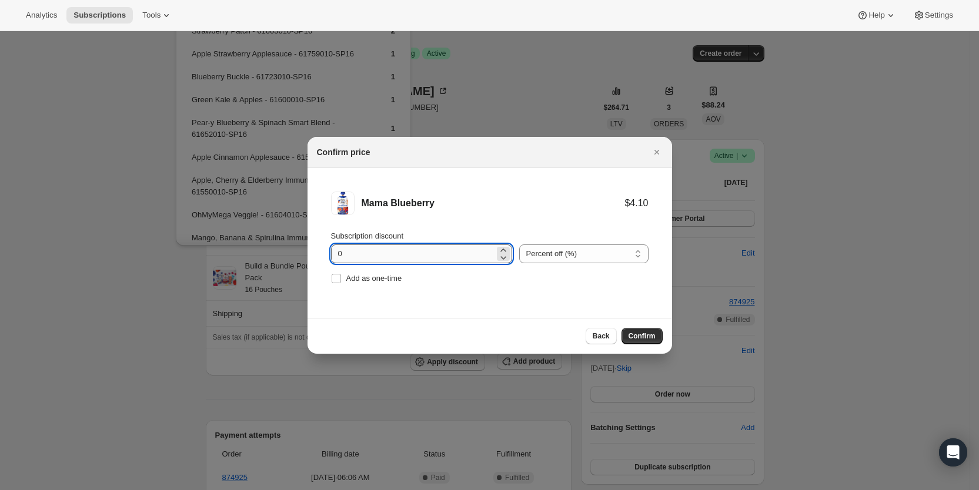
drag, startPoint x: 326, startPoint y: 249, endPoint x: 351, endPoint y: 252, distance: 24.9
click at [351, 252] on li "Mama Blueberry $4.10 Subscription discount 0 Percent off (%) Amount off ($) Per…" at bounding box center [490, 239] width 365 height 142
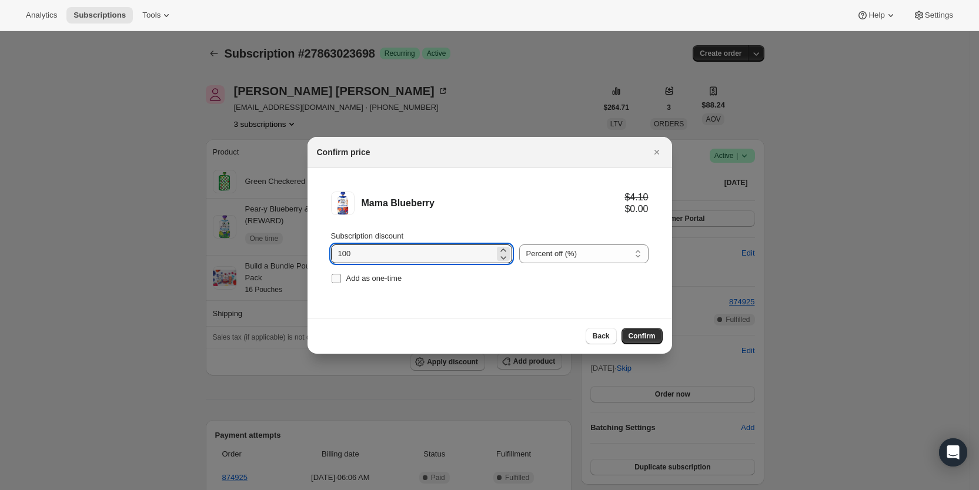
type input "100"
click at [344, 277] on label "Add as one-time" at bounding box center [366, 279] width 71 height 16
click at [341, 277] on input "Add as one-time" at bounding box center [336, 278] width 9 height 9
checkbox input "true"
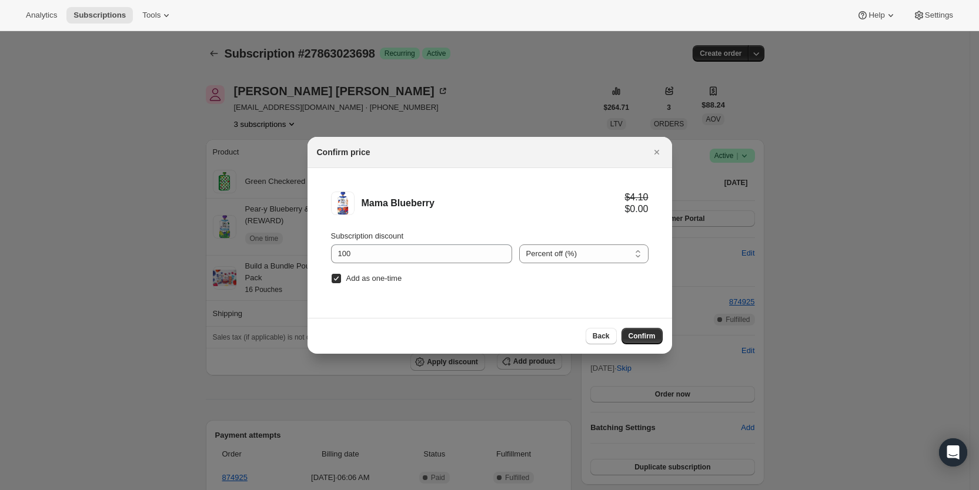
click at [620, 333] on div "Back Confirm" at bounding box center [624, 336] width 77 height 16
click at [638, 331] on button "Confirm" at bounding box center [642, 336] width 41 height 16
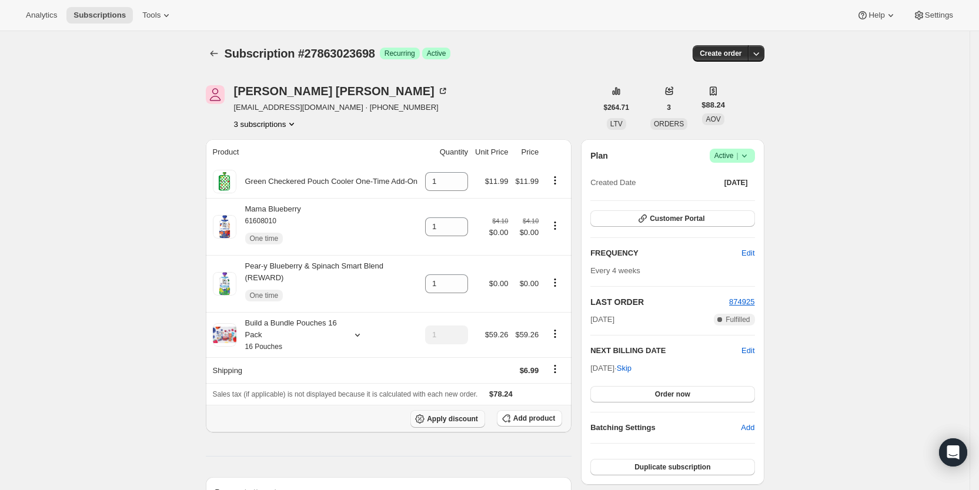
click at [473, 411] on button "Apply discount" at bounding box center [447, 419] width 75 height 18
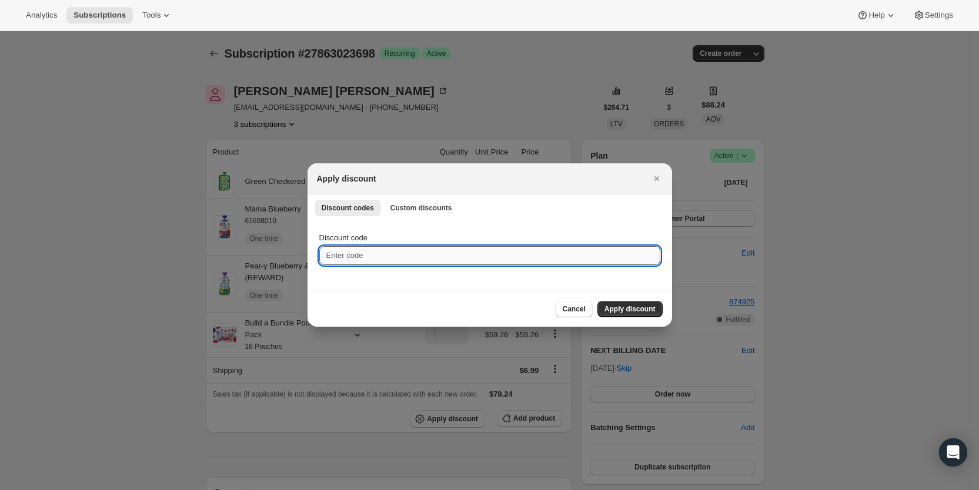
click at [410, 257] on input "Discount code" at bounding box center [489, 255] width 341 height 19
drag, startPoint x: 338, startPoint y: 255, endPoint x: 345, endPoint y: 255, distance: 7.1
click at [345, 255] on input "cr_20" at bounding box center [489, 255] width 341 height 19
type input "cr_15"
click at [625, 309] on span "Apply discount" at bounding box center [630, 309] width 51 height 9
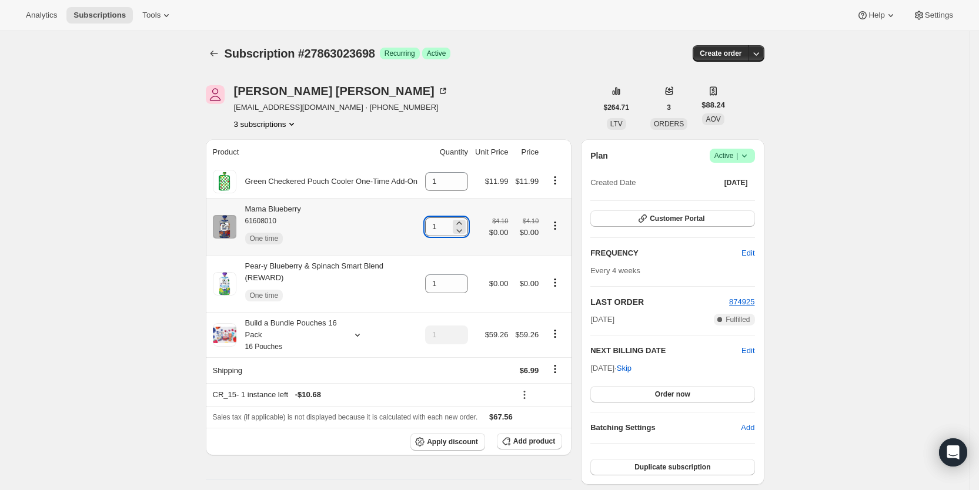
drag, startPoint x: 434, startPoint y: 227, endPoint x: 453, endPoint y: 227, distance: 18.8
click at [450, 227] on input "1" at bounding box center [437, 227] width 25 height 19
type input "3"
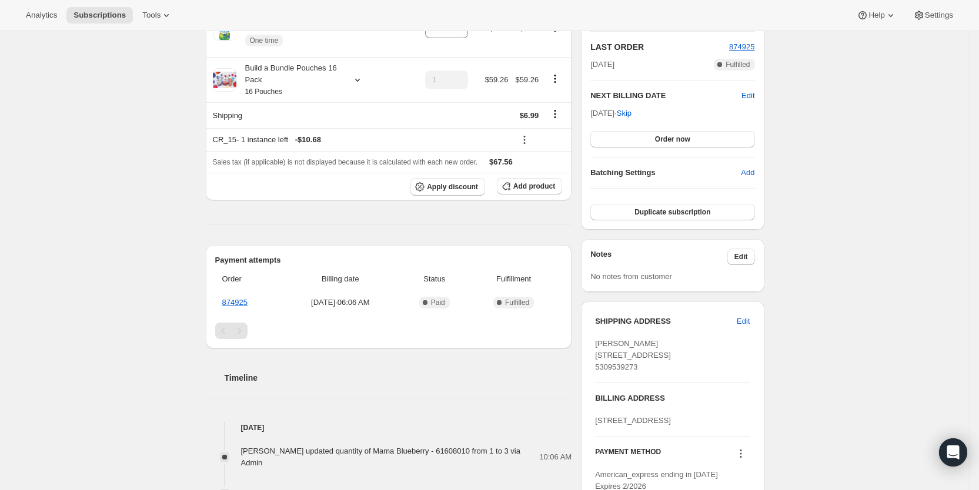
scroll to position [256, 0]
